Goal: Check status: Check status

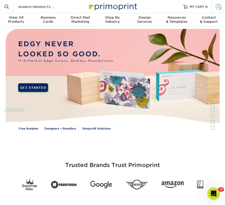
click at [218, 6] on span at bounding box center [218, 7] width 6 height 6
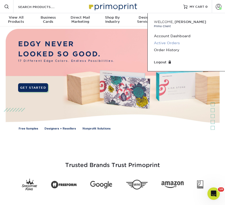
click at [164, 42] on link "Active Orders" at bounding box center [186, 42] width 65 height 7
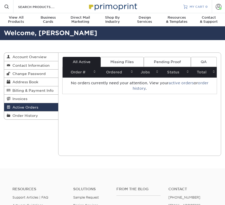
click at [199, 6] on span "MY CART" at bounding box center [196, 6] width 15 height 4
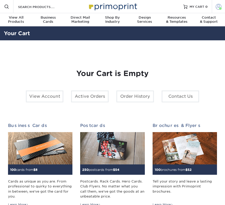
click at [222, 6] on link "Account" at bounding box center [217, 6] width 13 height 13
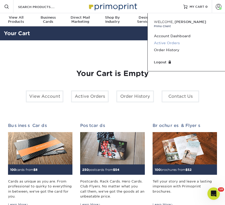
click at [162, 42] on link "Active Orders" at bounding box center [186, 42] width 65 height 7
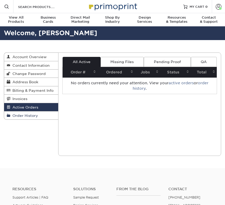
click at [31, 115] on span "Order History" at bounding box center [24, 115] width 28 height 4
